Goal: Navigation & Orientation: Find specific page/section

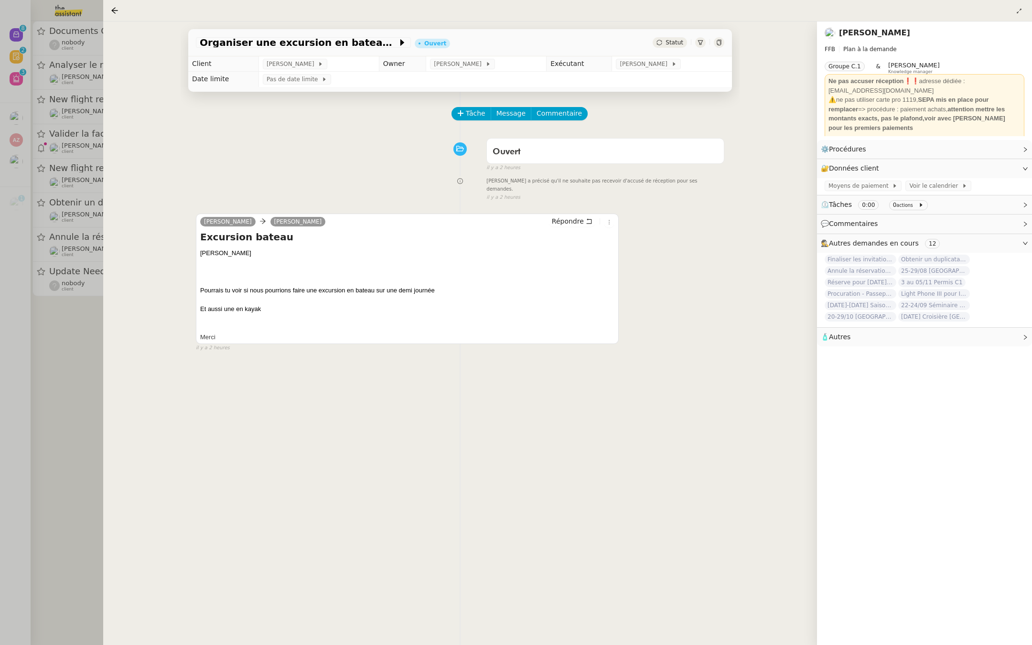
click at [34, 142] on div at bounding box center [516, 322] width 1032 height 645
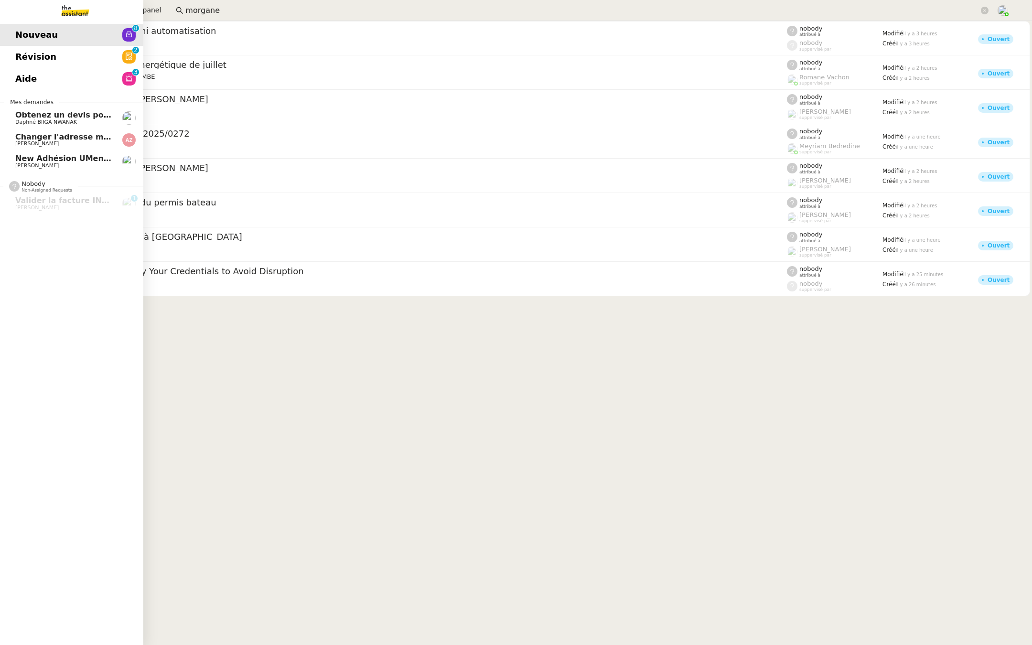
click at [21, 56] on span "Révision" at bounding box center [35, 57] width 41 height 14
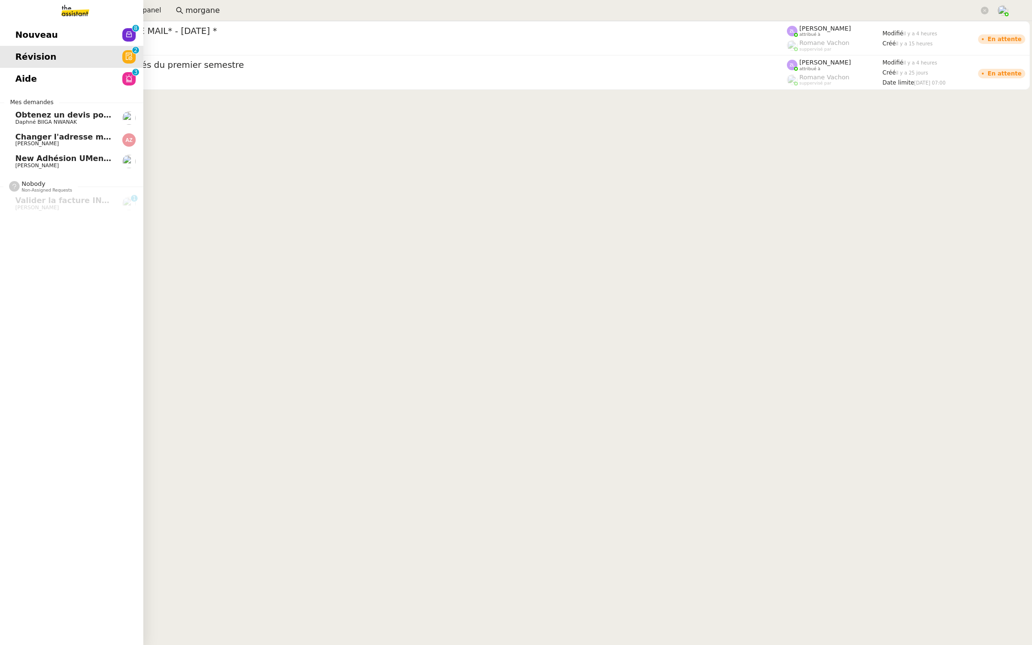
click at [30, 33] on span "Nouveau" at bounding box center [36, 35] width 43 height 14
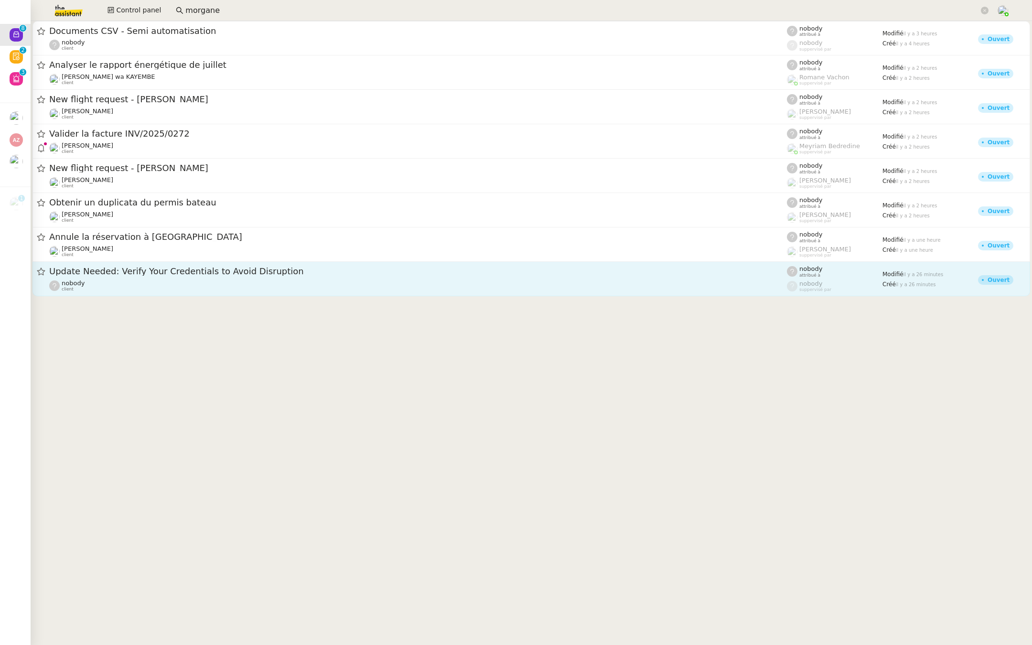
click at [309, 272] on span "Update Needed: Verify Your Credentials to Avoid Disruption" at bounding box center [418, 271] width 738 height 9
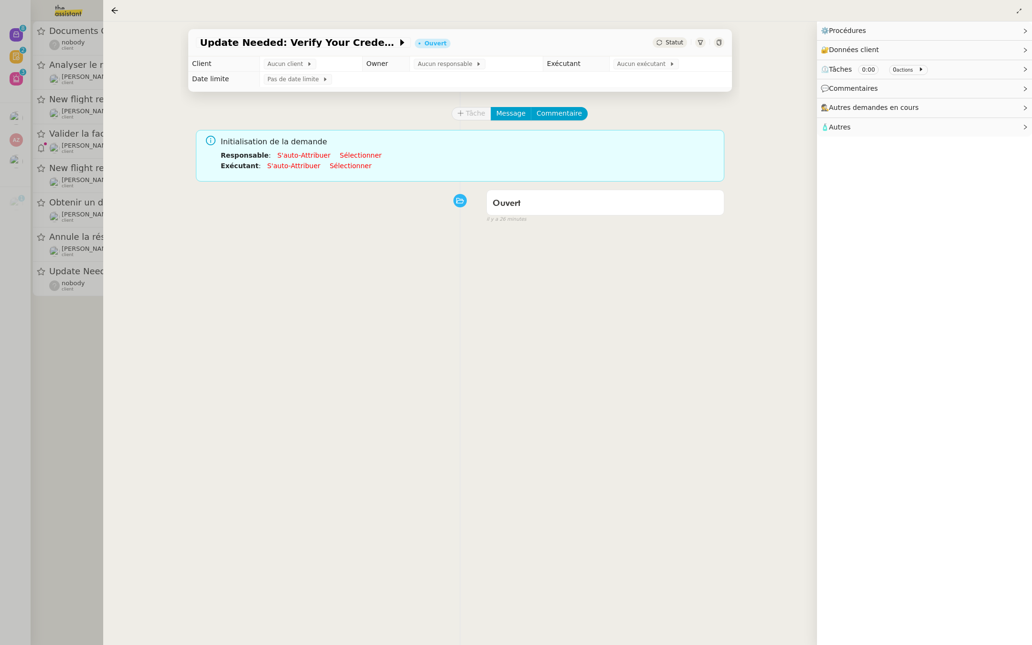
click at [43, 109] on div at bounding box center [516, 322] width 1032 height 645
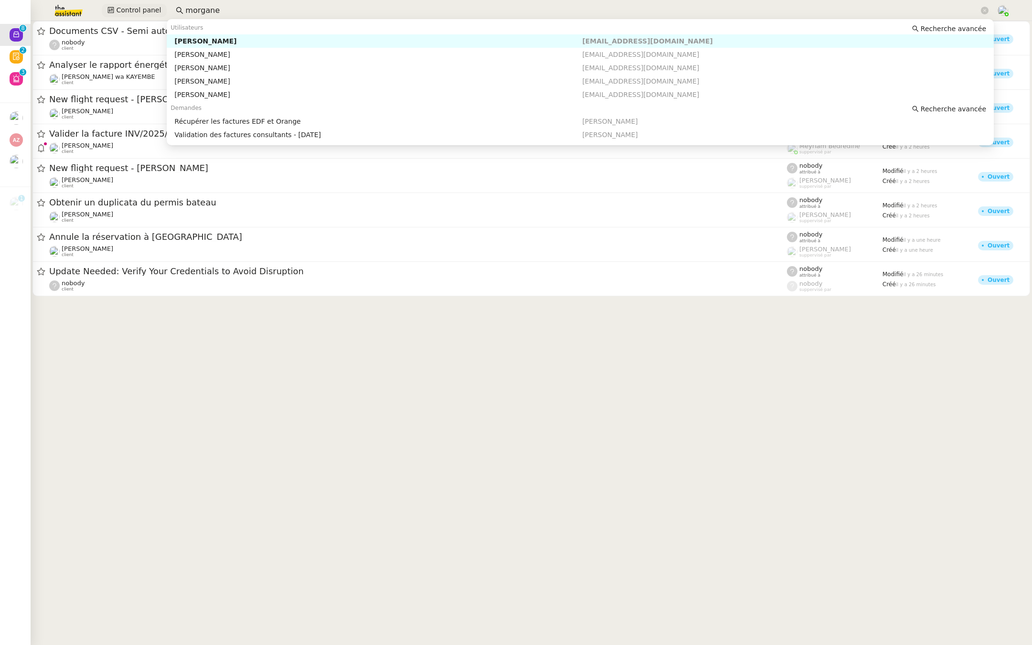
drag, startPoint x: 227, startPoint y: 10, endPoint x: 130, endPoint y: 15, distance: 97.1
click at [130, 15] on div "Control panel morgane" at bounding box center [516, 10] width 984 height 21
